Goal: Task Accomplishment & Management: Manage account settings

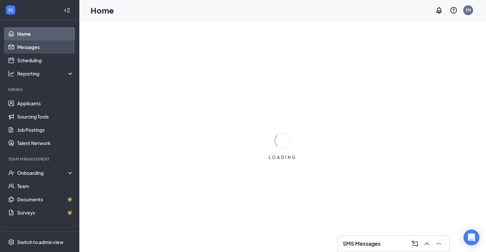
click at [36, 44] on link "Messages" at bounding box center [45, 46] width 57 height 13
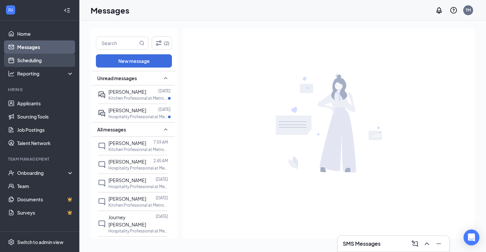
click at [27, 62] on link "Scheduling" at bounding box center [45, 60] width 57 height 13
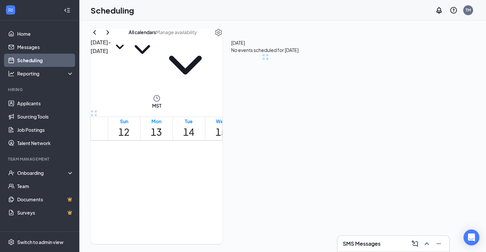
scroll to position [325, 0]
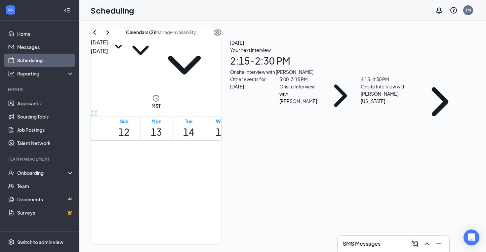
click at [366, 244] on h3 "SMS Messages" at bounding box center [362, 243] width 38 height 7
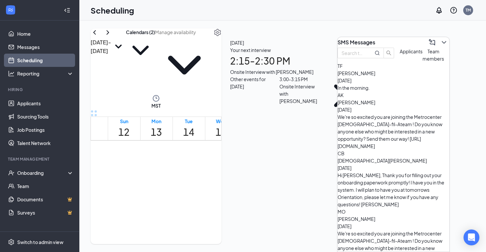
click at [400, 54] on span "Applicants" at bounding box center [411, 51] width 23 height 6
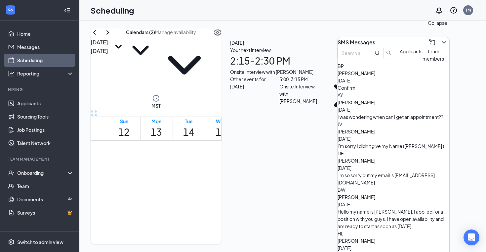
click at [439, 44] on button at bounding box center [444, 42] width 11 height 11
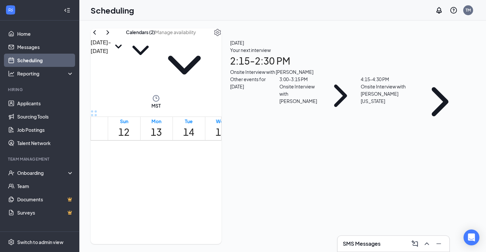
scroll to position [539, 0]
click at [112, 36] on icon "ChevronRight" at bounding box center [108, 32] width 8 height 8
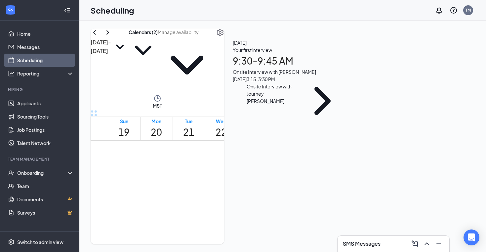
scroll to position [379, 0]
click at [194, 125] on h1 "21" at bounding box center [188, 132] width 11 height 15
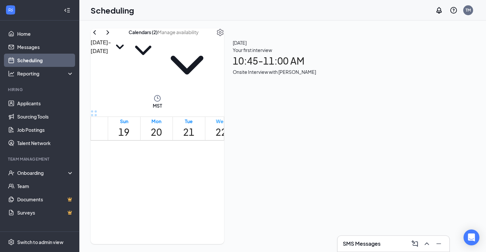
click at [226, 125] on h1 "22" at bounding box center [221, 132] width 11 height 15
